Goal: Answer question/provide support

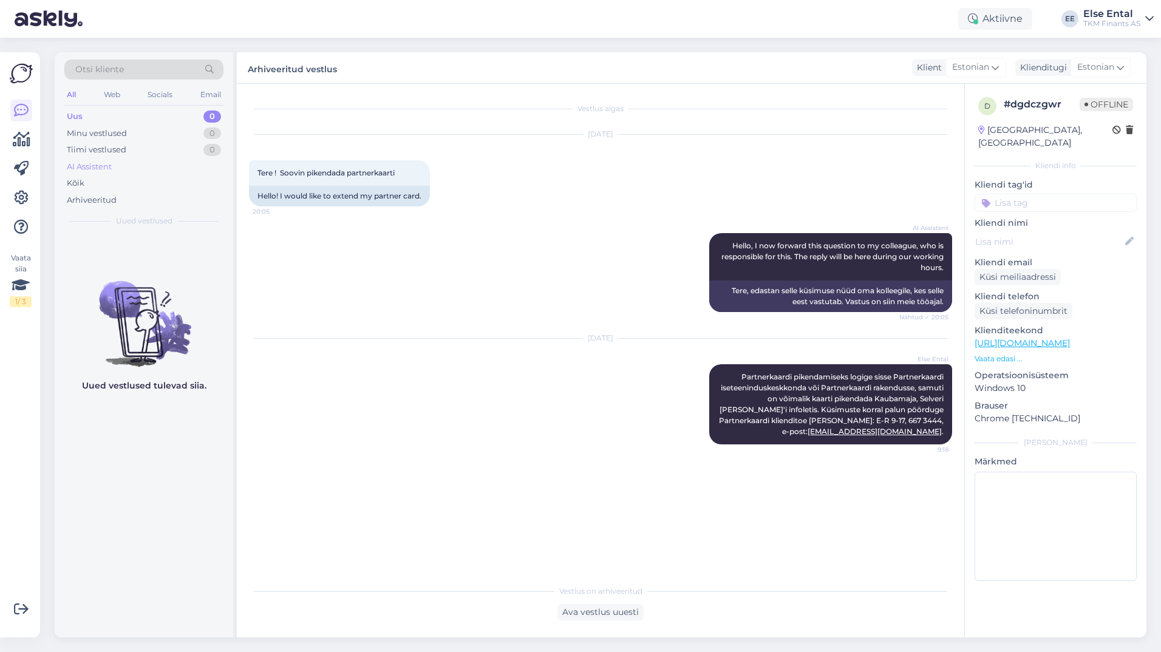
click at [127, 164] on div "AI Assistent" at bounding box center [143, 167] width 159 height 17
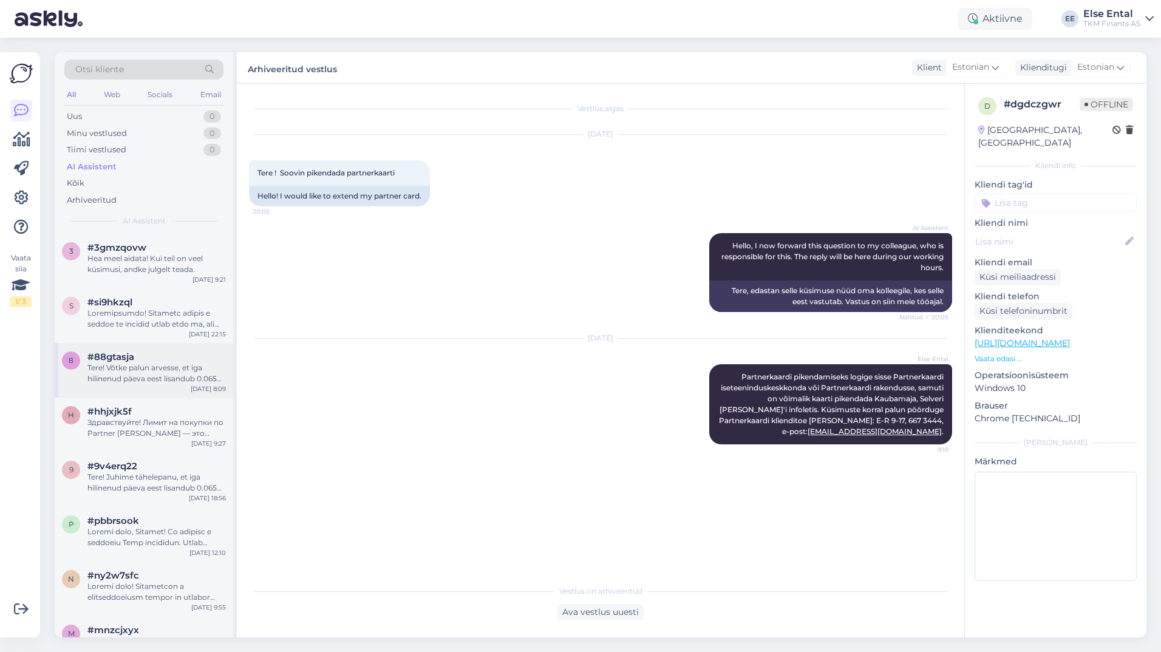
click at [118, 375] on div "Tere! Võtke palun arvesse, et iga hilinenud päeva eest lisandub 0.065% viivista…" at bounding box center [156, 374] width 138 height 22
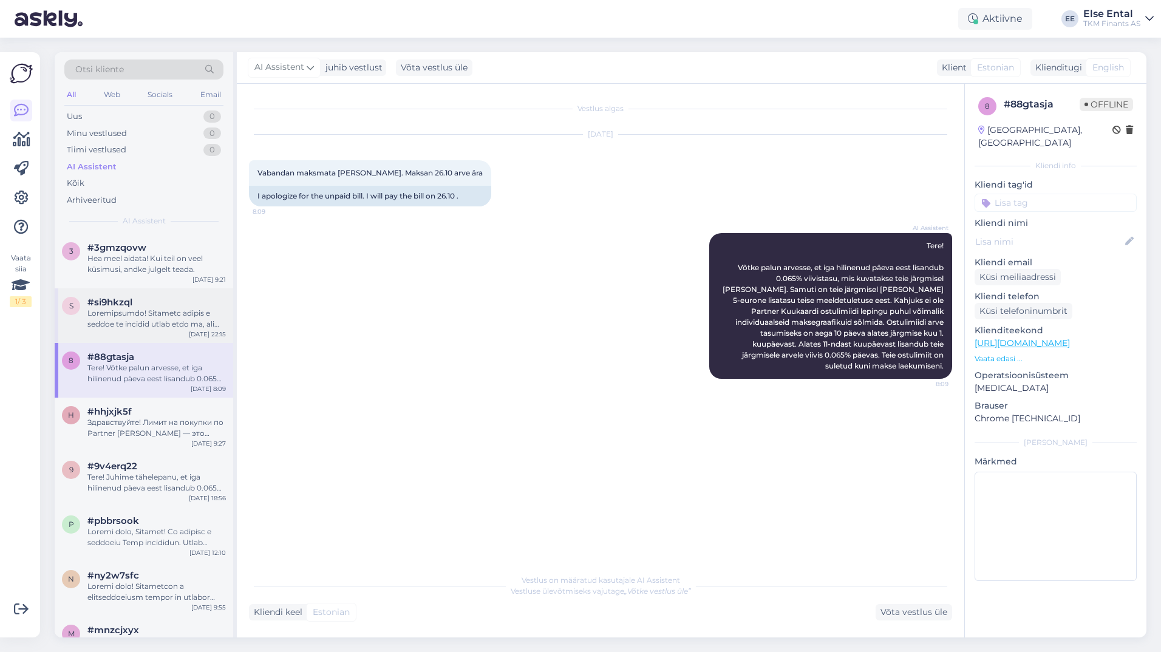
click at [129, 308] on div at bounding box center [156, 319] width 138 height 22
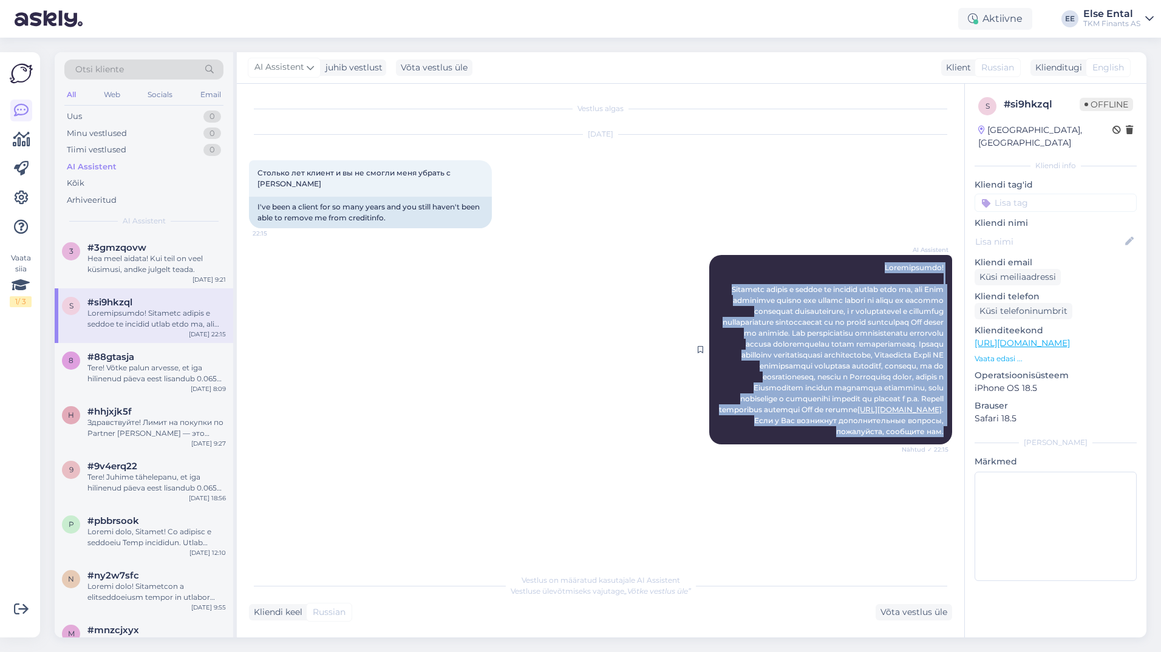
drag, startPoint x: 949, startPoint y: 456, endPoint x: 861, endPoint y: 273, distance: 203.2
click at [861, 273] on div "AI Assistent [URL][DOMAIN_NAME] . Если у Вас возникнут дополнительные вопросы, …" at bounding box center [830, 350] width 243 height 190
drag, startPoint x: 861, startPoint y: 273, endPoint x: 863, endPoint y: 324, distance: 51.1
copy span "Loremipsumdo! Sitametc adipis e seddoe te incidid utlab etdo ma, ali Enim admin…"
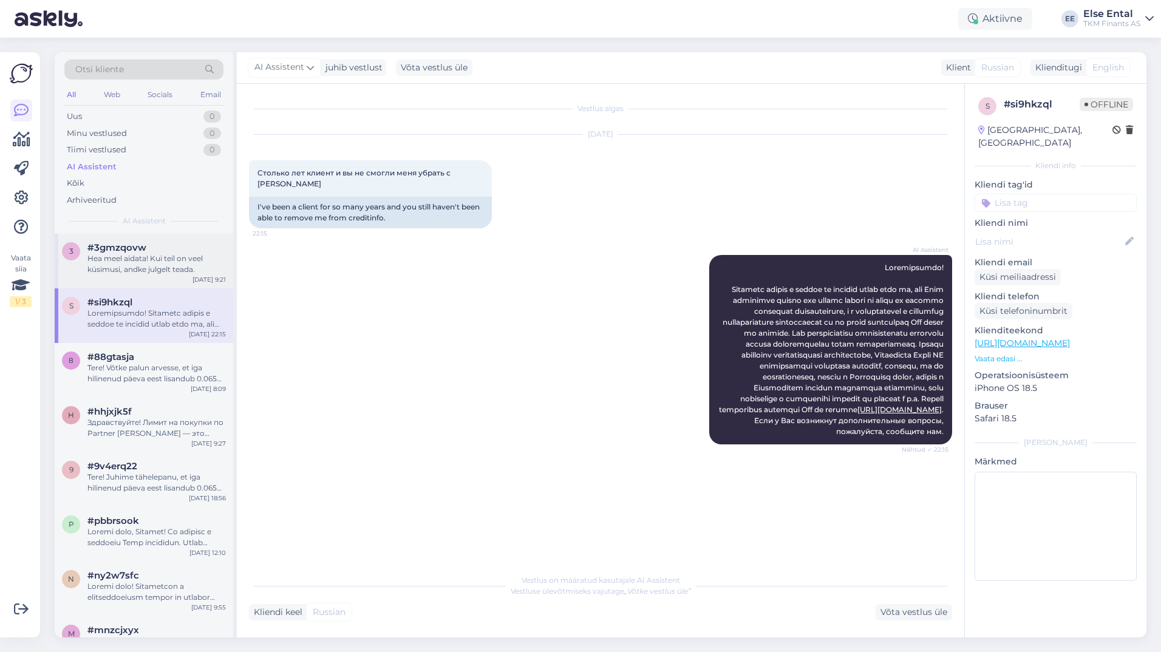
click at [171, 262] on div "Hea meel aidata! Kui teil on veel küsimusi, andke julgelt teada." at bounding box center [156, 264] width 138 height 22
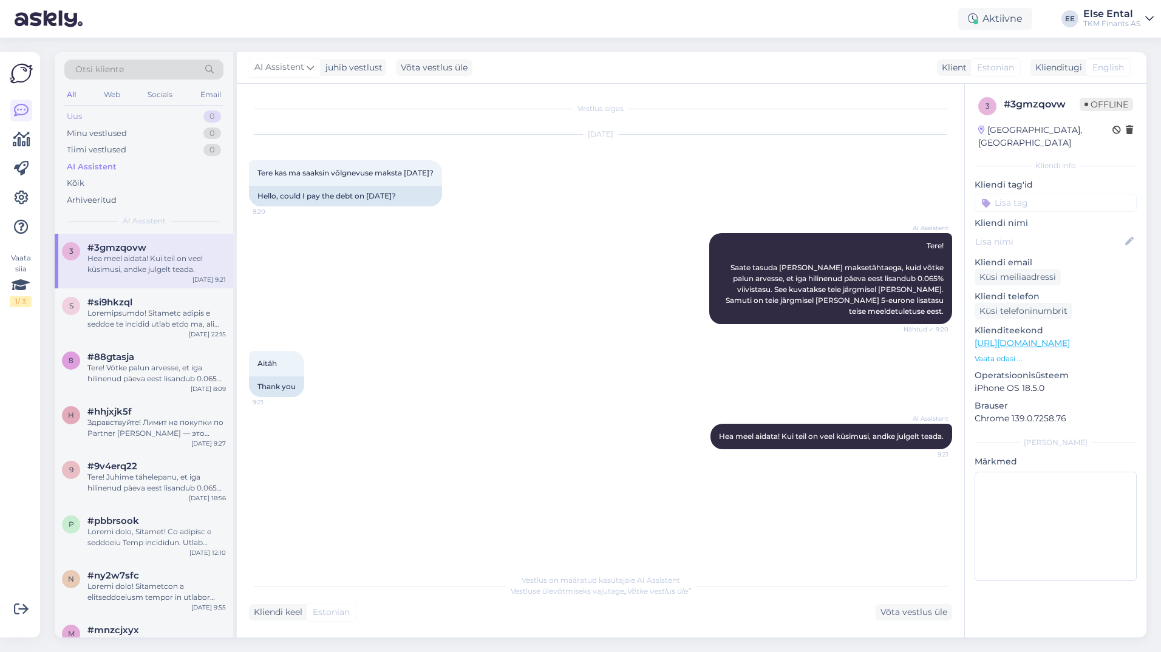
click at [92, 116] on div "Uus 0" at bounding box center [143, 116] width 159 height 17
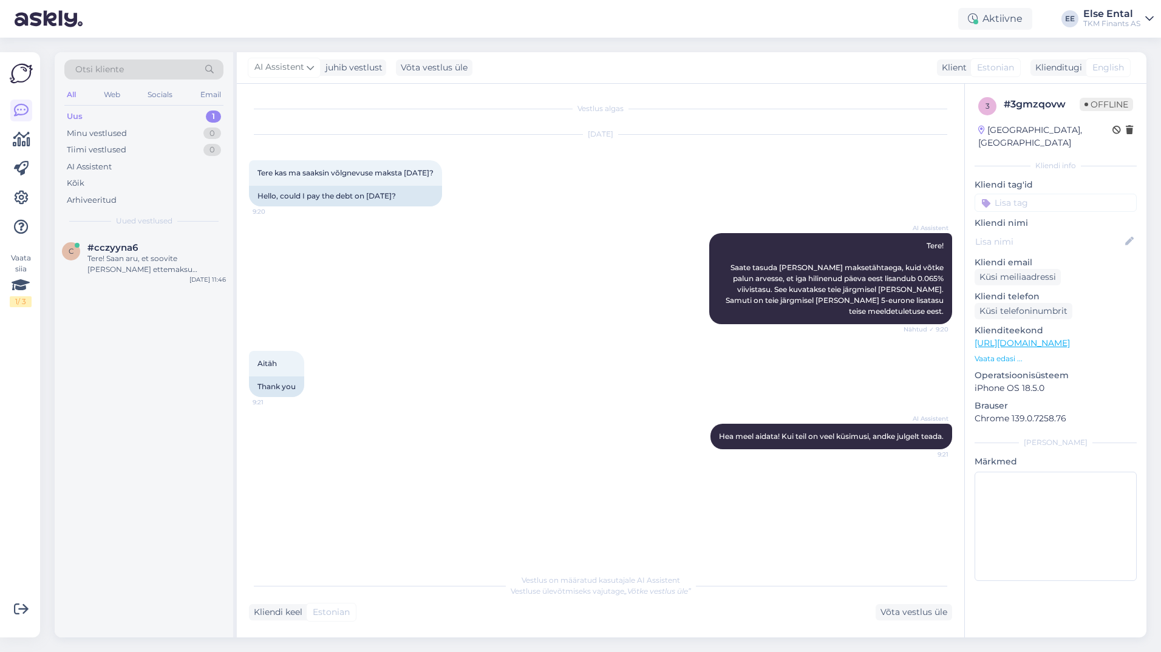
click at [97, 114] on div "Uus 1" at bounding box center [143, 116] width 159 height 17
click at [151, 261] on div "Tere! Saan aru, et soovite [PERSON_NAME] ettemaksu tagastuse staatust ja millal…" at bounding box center [156, 264] width 138 height 22
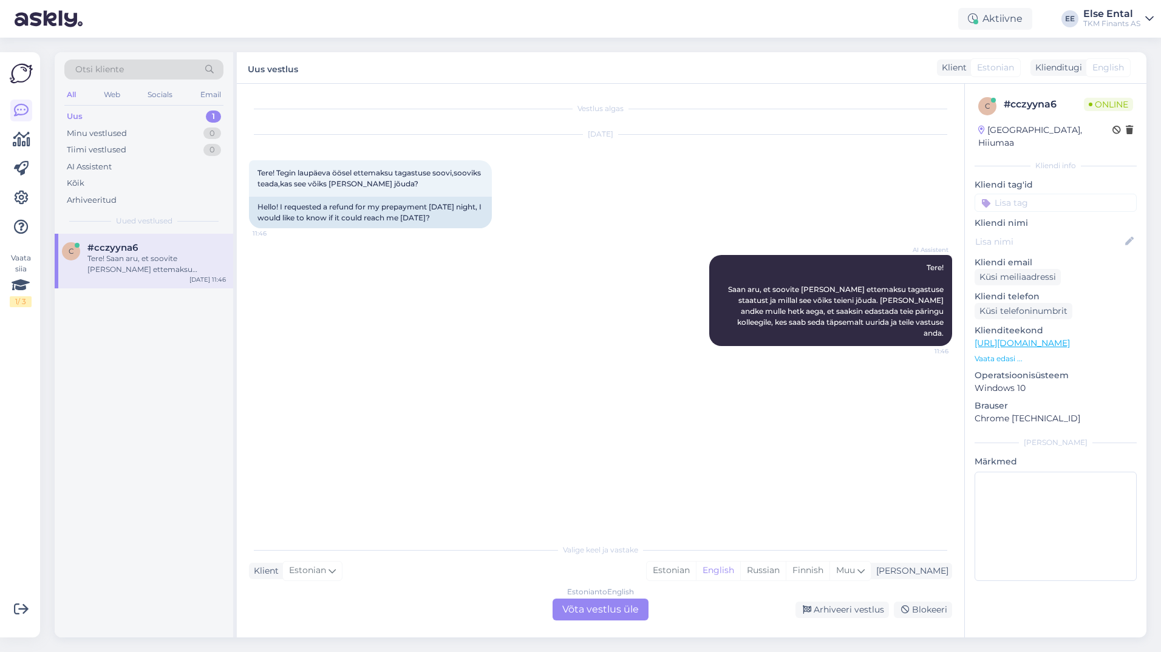
click at [597, 614] on div "Estonian to English Võta vestlus üle" at bounding box center [601, 610] width 96 height 22
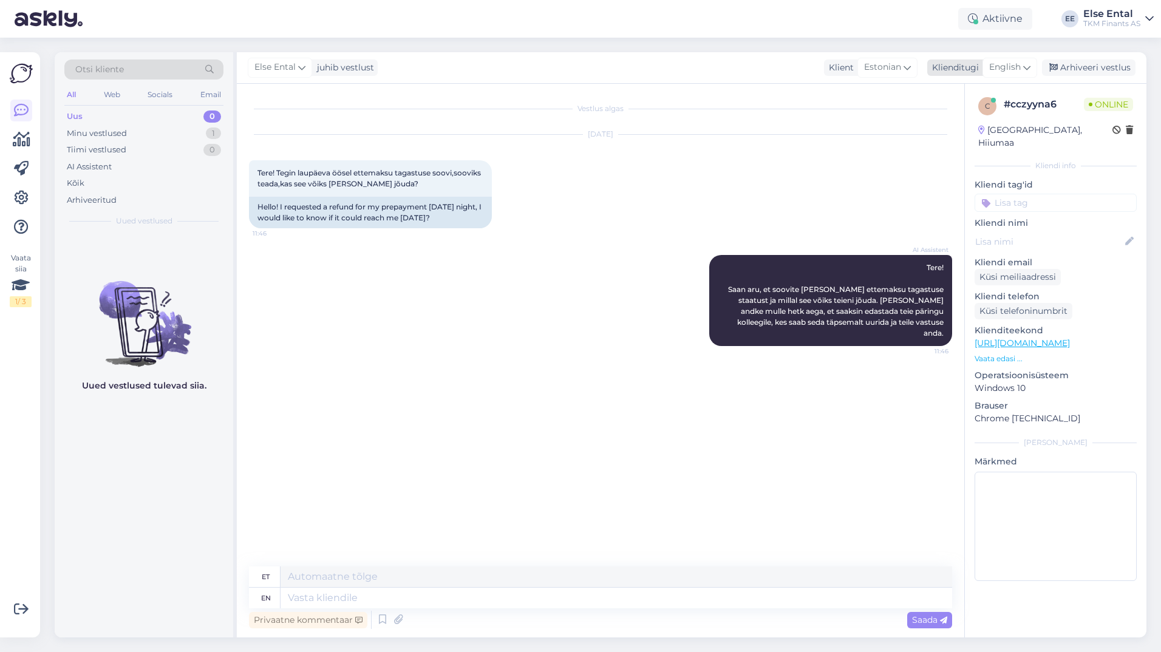
click at [1007, 67] on span "English" at bounding box center [1005, 67] width 32 height 13
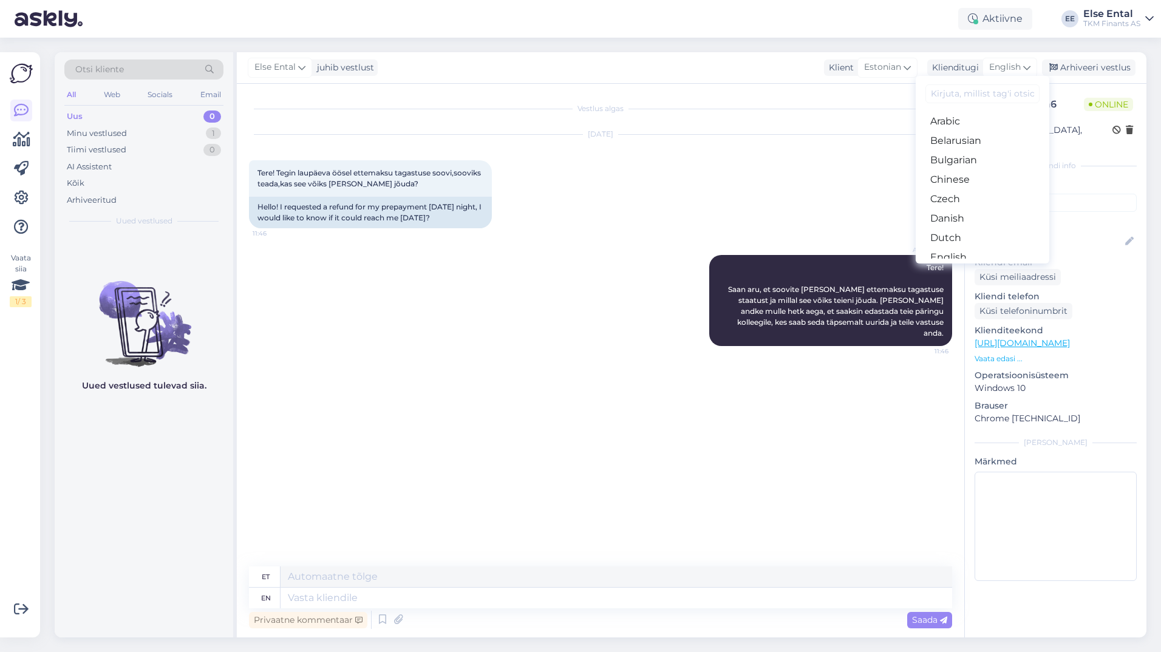
scroll to position [61, 0]
click at [965, 216] on link "Estonian" at bounding box center [983, 216] width 134 height 19
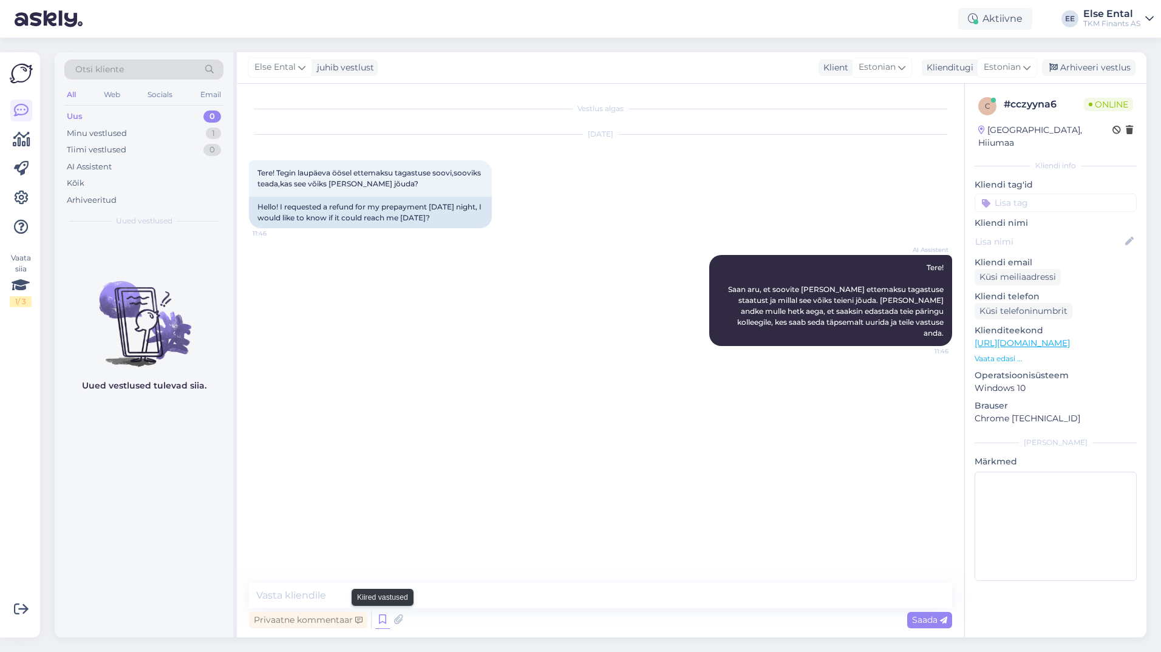
click at [381, 620] on icon at bounding box center [382, 620] width 15 height 18
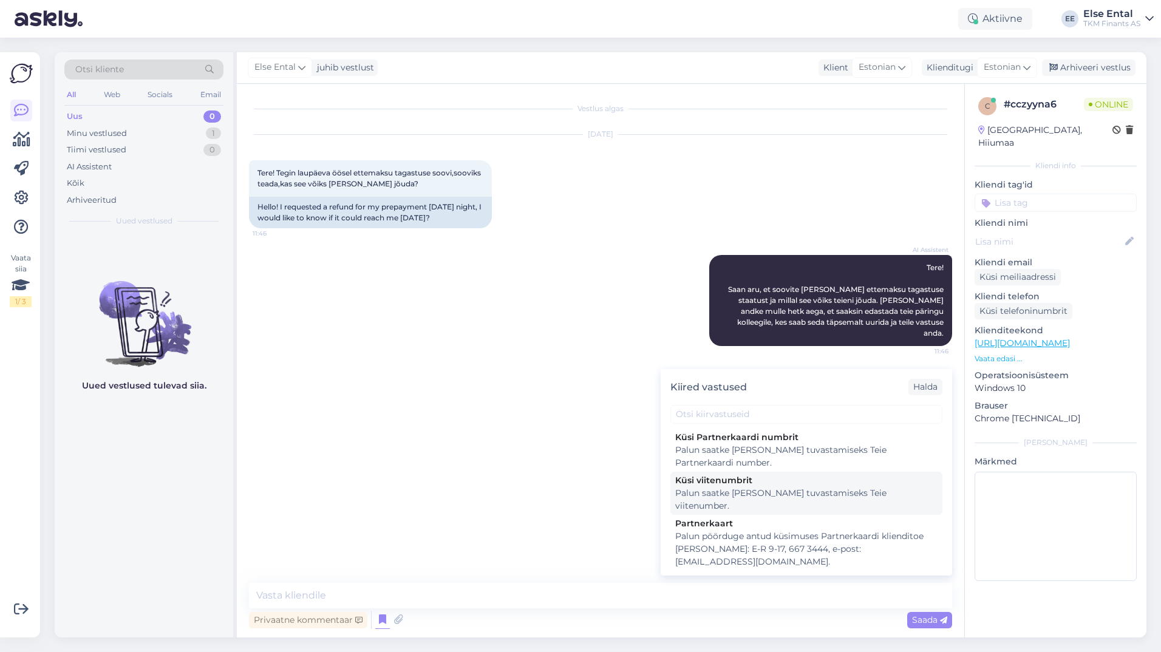
click at [792, 493] on div "Palun saatke [PERSON_NAME] tuvastamiseks Teie viitenumber." at bounding box center [806, 500] width 262 height 26
type textarea "Palun saatke [PERSON_NAME] tuvastamiseks Teie viitenumber."
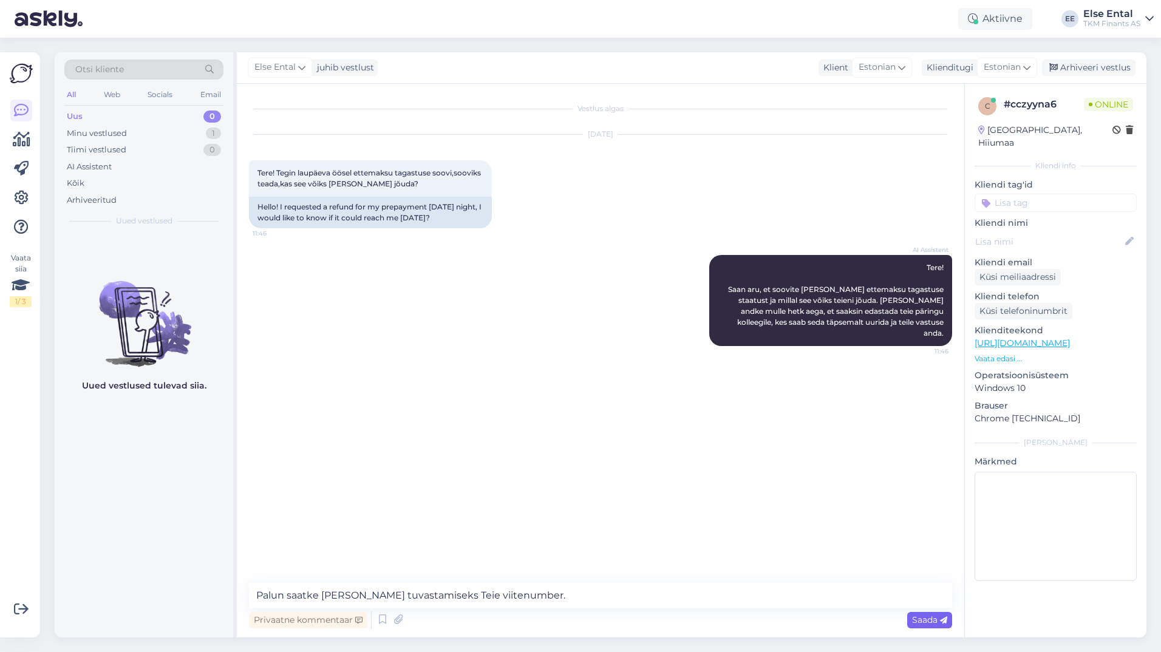
click at [934, 620] on span "Saada" at bounding box center [929, 620] width 35 height 11
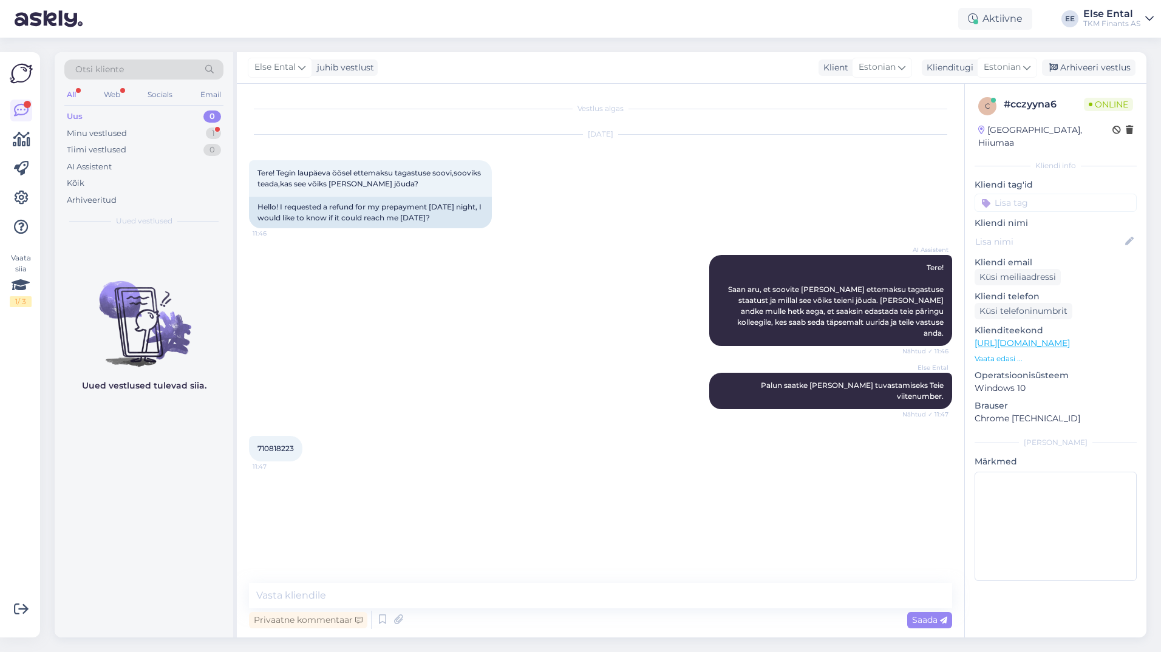
click at [264, 444] on span "710818223" at bounding box center [276, 448] width 36 height 9
copy div "710818223 11:47"
click at [315, 601] on textarea at bounding box center [600, 596] width 703 height 26
click at [501, 600] on textarea "Teie ettemaksu tagastus on hetkel staatuses" at bounding box center [600, 596] width 703 height 26
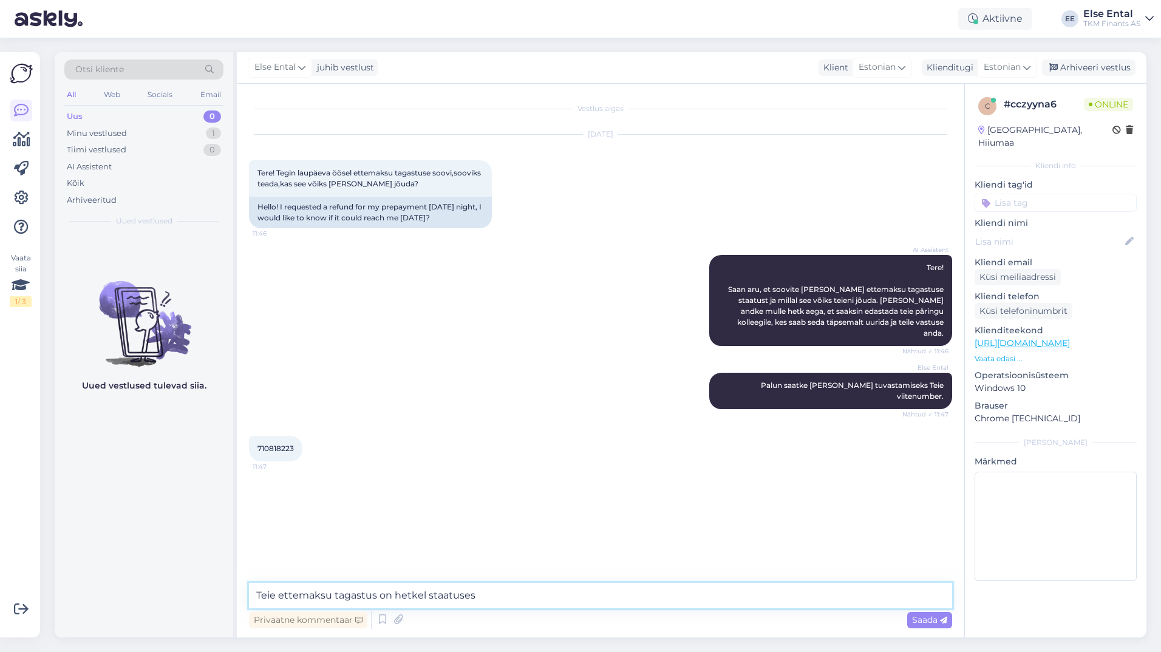
click at [501, 598] on textarea "Teie ettemaksu tagastus on hetkel staatuses" at bounding box center [600, 596] width 703 height 26
drag, startPoint x: 502, startPoint y: 601, endPoint x: 394, endPoint y: 595, distance: 108.3
click at [394, 595] on textarea "Teie ettemaksu tagastus on hetkel staatuses" at bounding box center [600, 596] width 703 height 26
click at [442, 600] on textarea "Teie ettemaksu tagastus on algatatud, [DATE]" at bounding box center [600, 596] width 703 height 26
click at [513, 596] on textarea "Teie ettemaksu tagastus on algatatud [DATE]" at bounding box center [600, 596] width 703 height 26
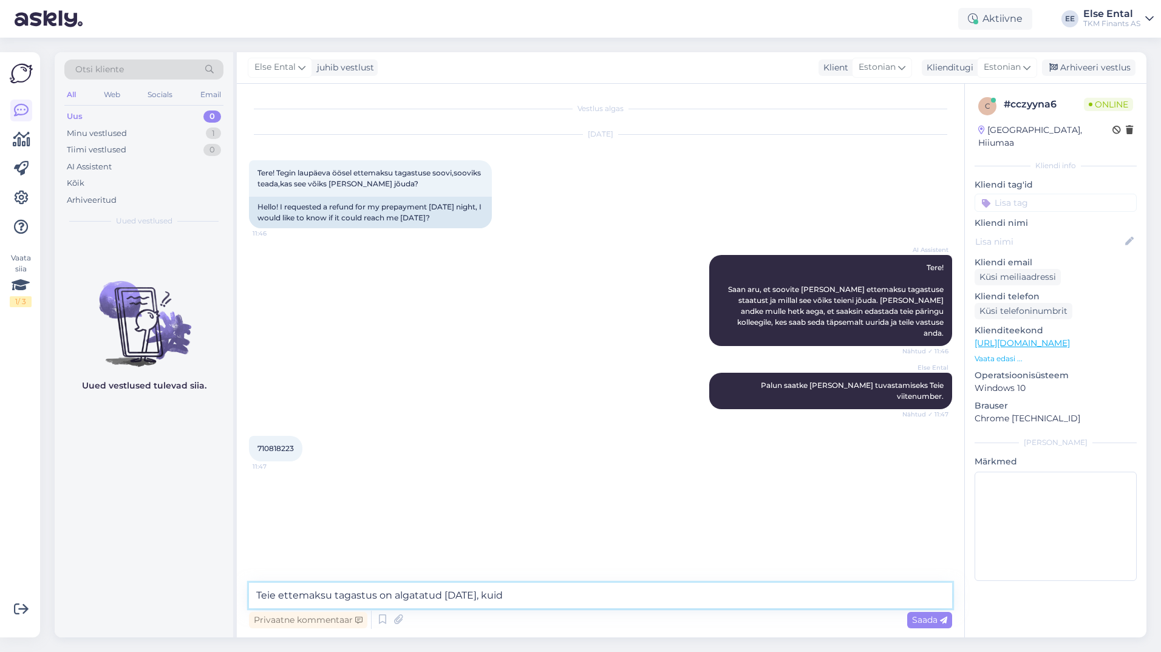
drag, startPoint x: 540, startPoint y: 594, endPoint x: 501, endPoint y: 593, distance: 39.5
click at [501, 593] on textarea "Teie ettemaksu tagastus on algatatud [DATE], kuid" at bounding box center [600, 596] width 703 height 26
type textarea "Teie ettemaksu tagastus on algatatud [DATE], laekumine toimub hiljemalt 5 tööpä…"
click at [776, 596] on textarea "Teie ettemaksu tagastus on algatatud [DATE], laekumine toimub hiljemalt 5 tööpä…" at bounding box center [600, 596] width 703 height 26
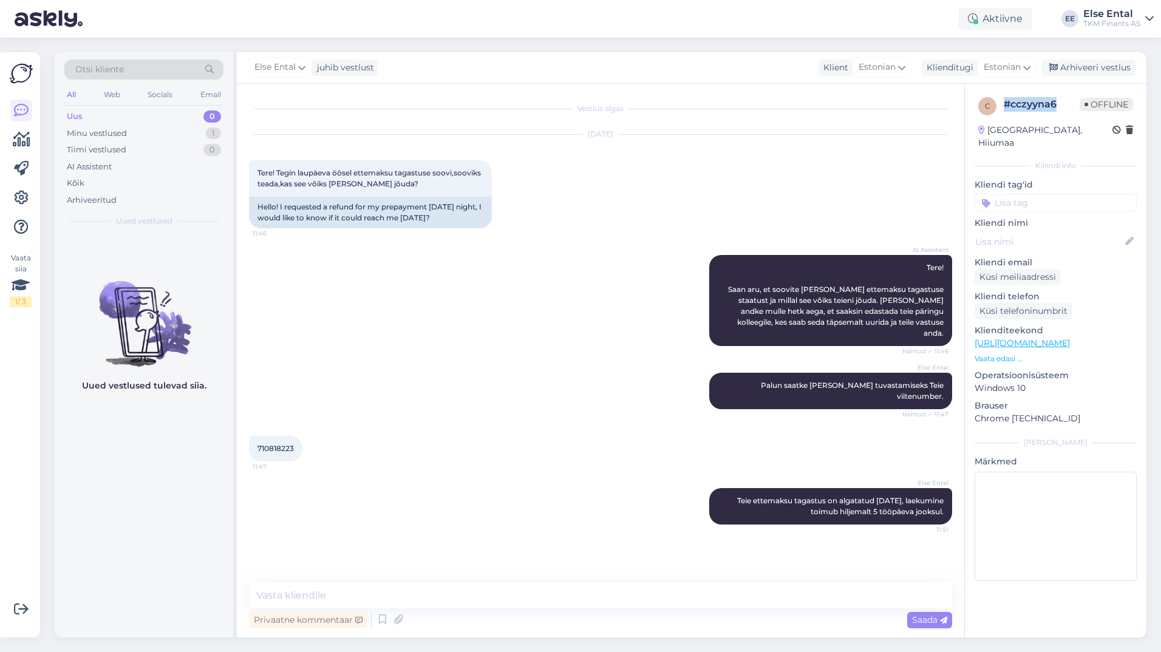
drag, startPoint x: 1058, startPoint y: 102, endPoint x: 1007, endPoint y: 106, distance: 50.5
click at [1007, 106] on div "# cczyyna6" at bounding box center [1042, 104] width 76 height 15
copy div "# cczyyna6"
drag, startPoint x: 946, startPoint y: 493, endPoint x: 736, endPoint y: 480, distance: 210.0
click at [736, 488] on div "Else Ental Teie ettemaksu tagastus on algatatud [DATE], laekumine toimub hiljem…" at bounding box center [830, 506] width 243 height 36
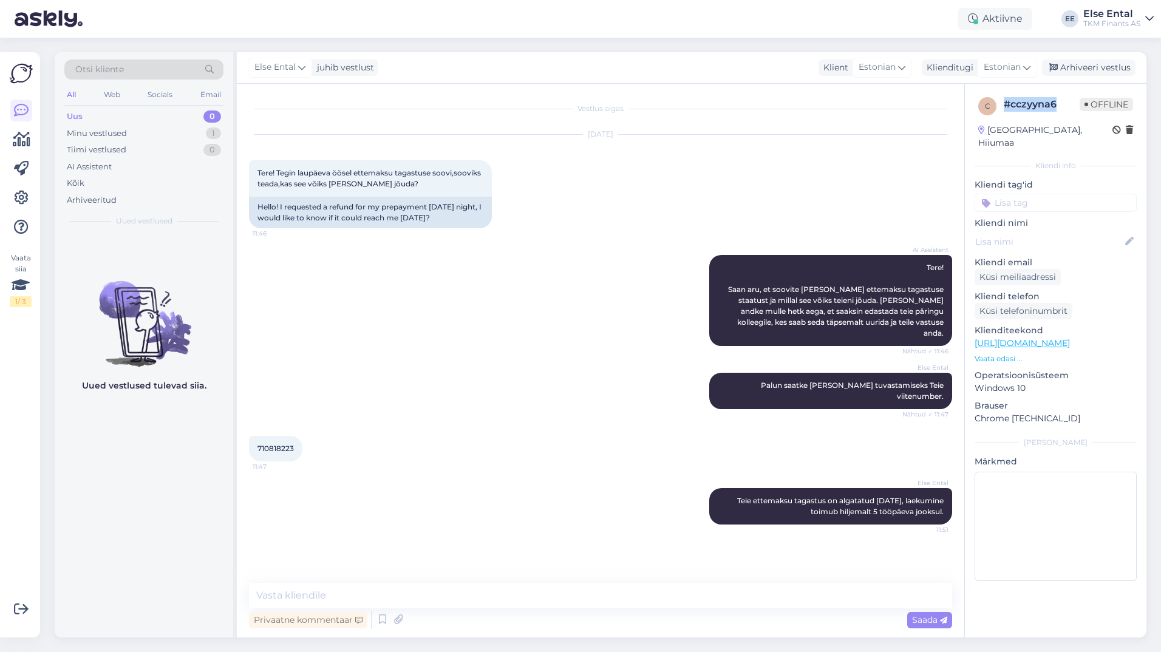
copy span "ettemaksu tagastus on algatatud [DATE], laekumine toimub hiljemalt 5 tööpäeva j…"
click at [668, 434] on div "710818223 11:47" at bounding box center [600, 449] width 703 height 52
click at [531, 612] on div "Privaatne kommentaar Saada" at bounding box center [600, 620] width 703 height 23
click at [530, 601] on textarea at bounding box center [600, 596] width 703 height 26
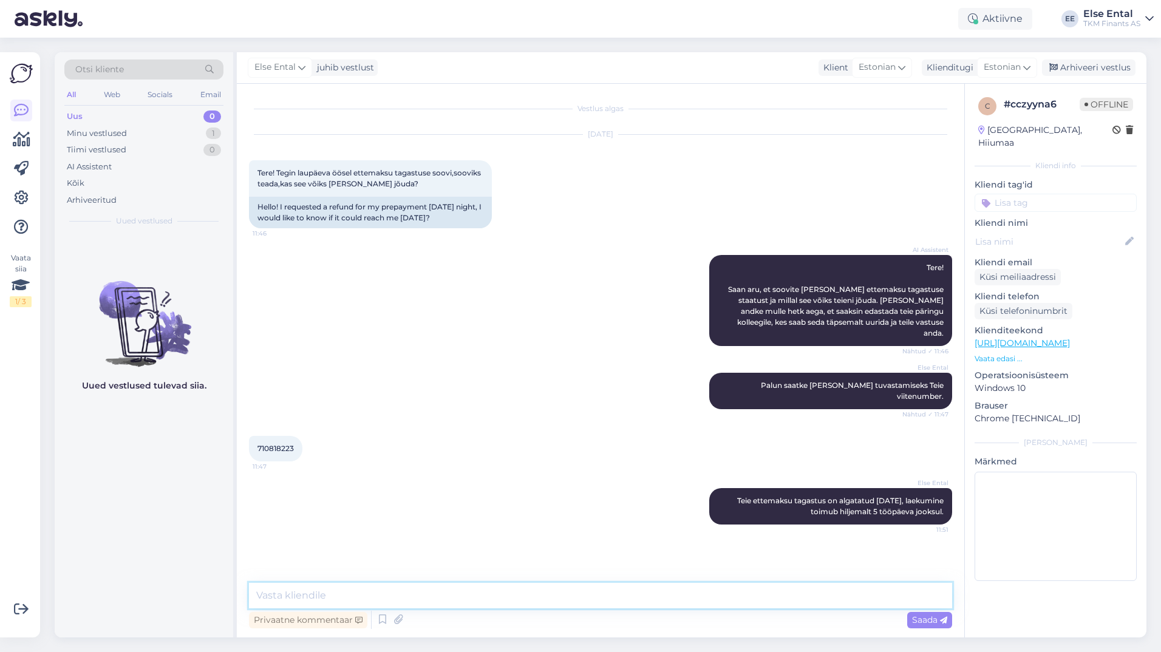
click at [717, 598] on textarea at bounding box center [600, 596] width 703 height 26
click at [1087, 63] on div "Arhiveeri vestlus" at bounding box center [1089, 68] width 94 height 16
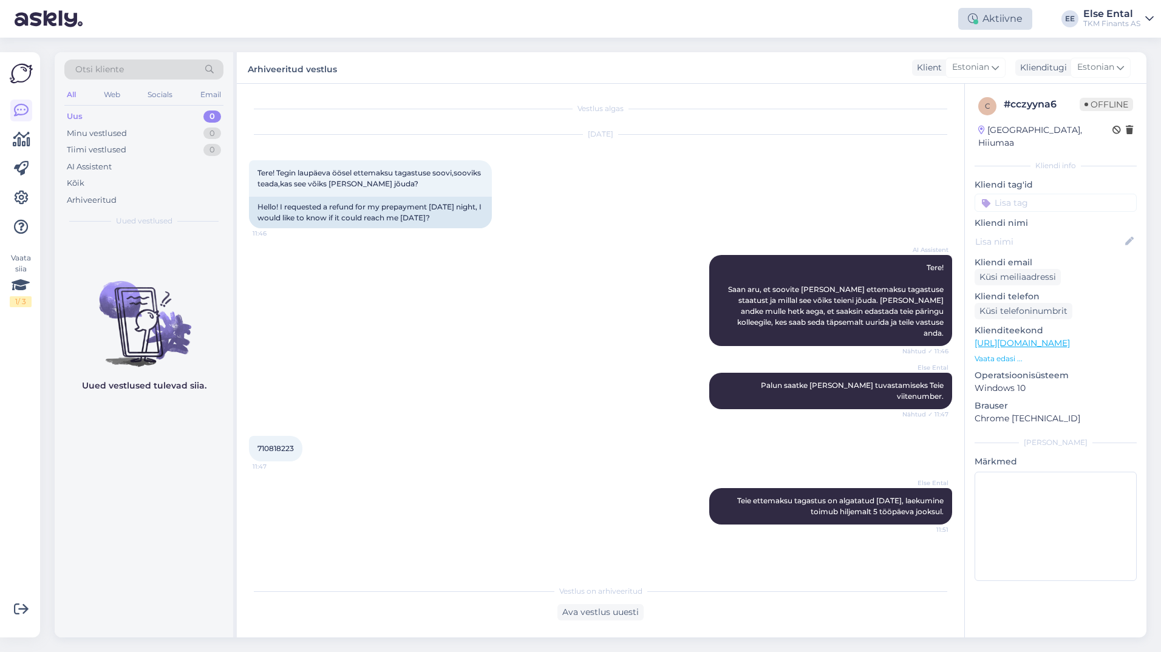
click at [985, 24] on div "Aktiivne" at bounding box center [996, 19] width 74 height 22
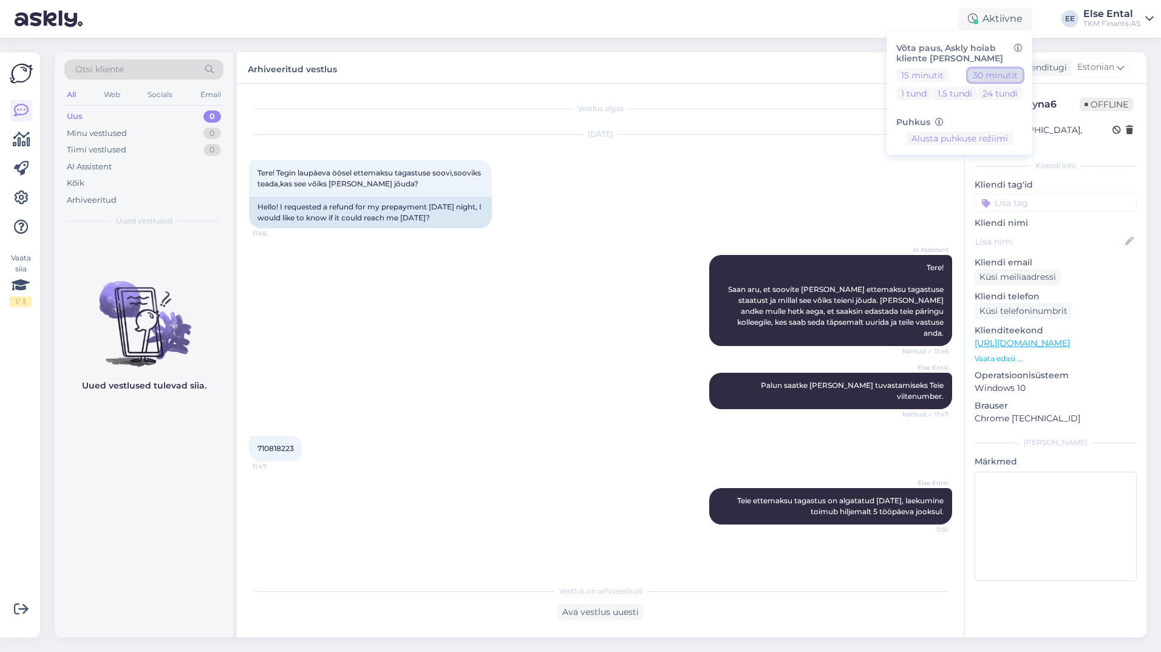
click at [991, 78] on button "30 minutit" at bounding box center [995, 75] width 55 height 13
